Goal: Transaction & Acquisition: Book appointment/travel/reservation

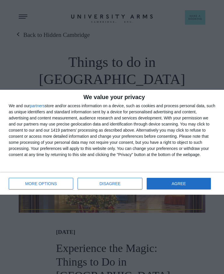
scroll to position [9, 0]
click at [102, 185] on span "DISAGREE" at bounding box center [109, 184] width 21 height 4
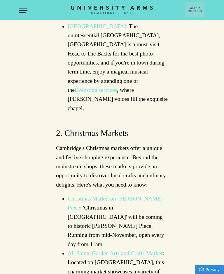
scroll to position [680, 0]
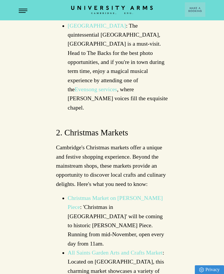
click at [137, 195] on link "Christmas Market on Parker's Piece" at bounding box center [115, 202] width 95 height 15
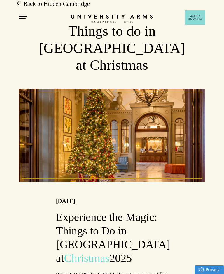
scroll to position [0, 0]
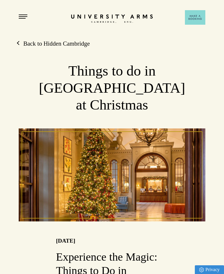
click at [142, 152] on div at bounding box center [112, 175] width 186 height 93
click at [143, 149] on div at bounding box center [112, 175] width 186 height 93
click at [23, 17] on button "Open Menu" at bounding box center [23, 17] width 9 height 5
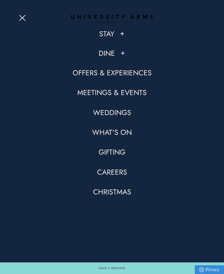
click at [107, 32] on link "Stay" at bounding box center [106, 34] width 15 height 10
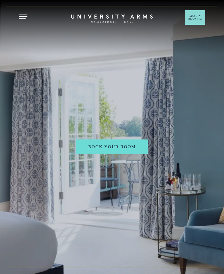
click at [137, 130] on h2 at bounding box center [112, 130] width 112 height 0
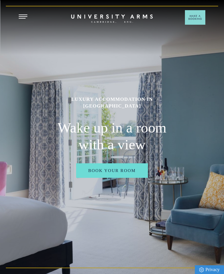
click at [132, 177] on link "Book Your Room" at bounding box center [112, 171] width 72 height 15
